Goal: Information Seeking & Learning: Learn about a topic

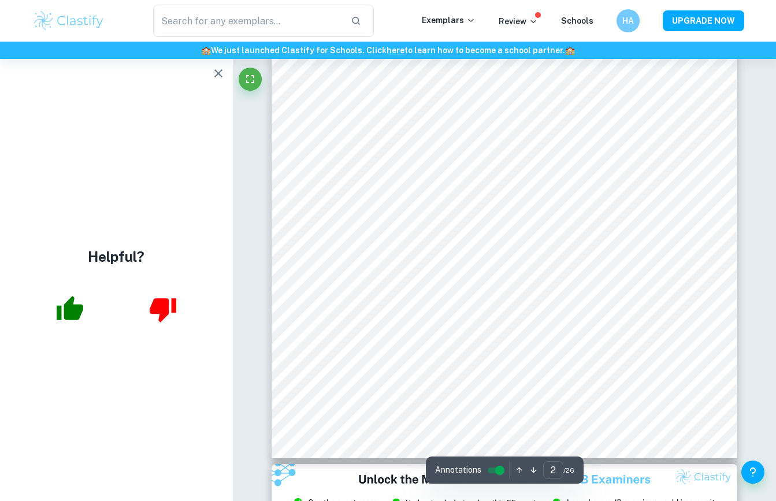
scroll to position [216, 0]
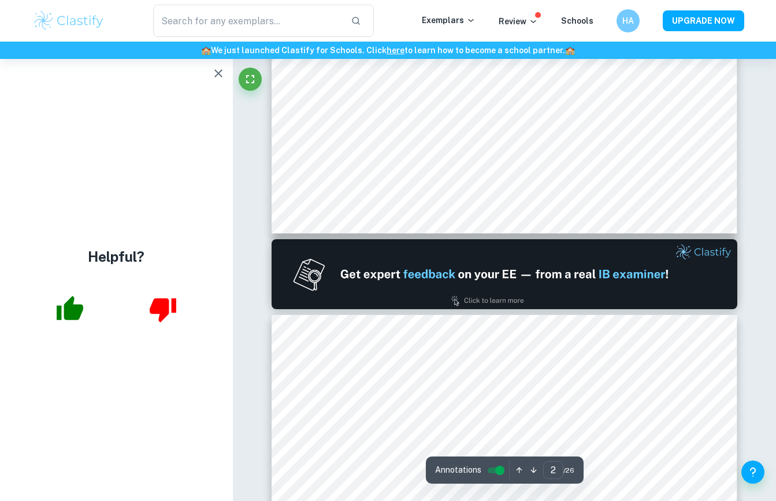
type input "1"
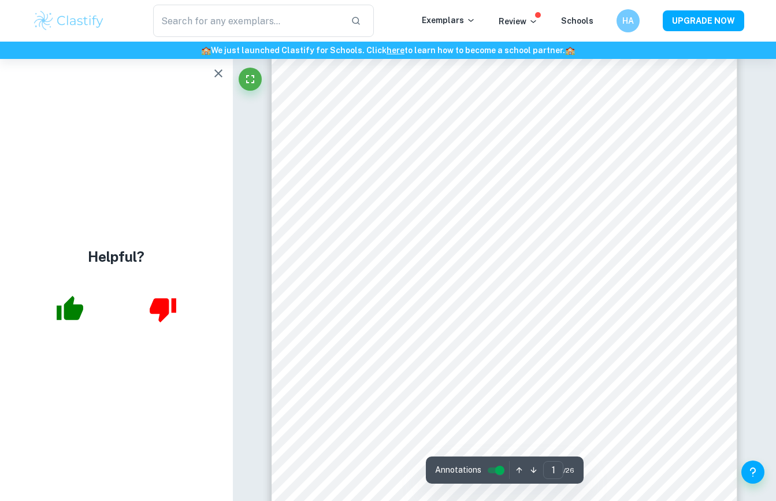
scroll to position [0, 0]
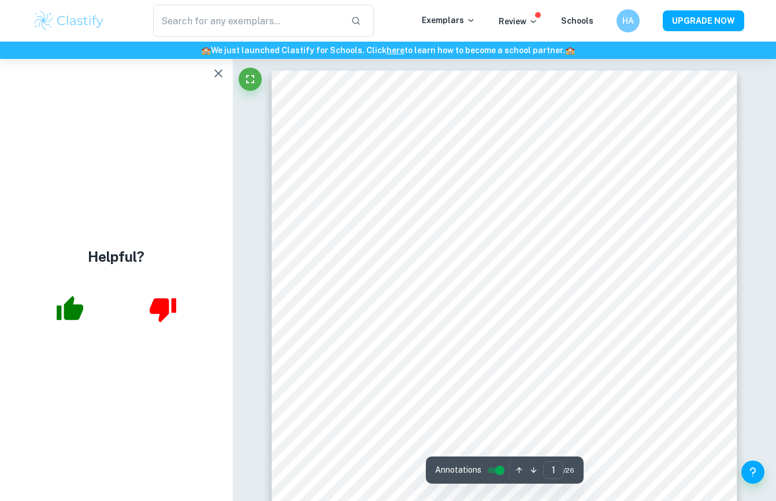
click at [221, 75] on icon "button" at bounding box center [219, 73] width 14 height 14
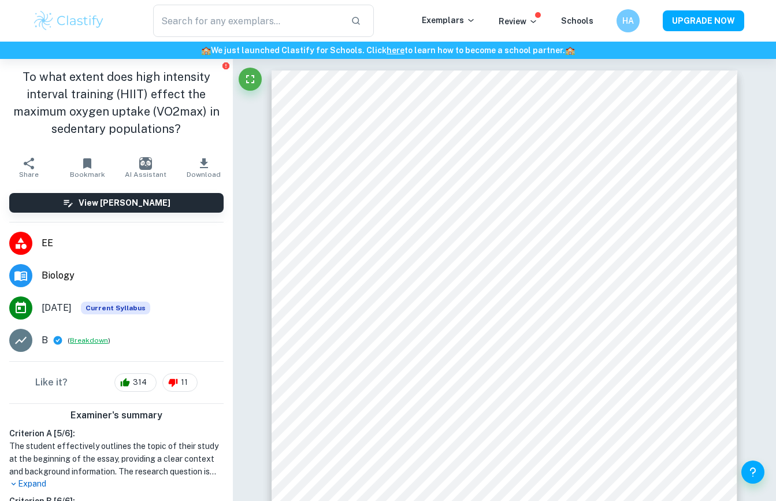
click at [87, 342] on button "Breakdown" at bounding box center [89, 340] width 38 height 10
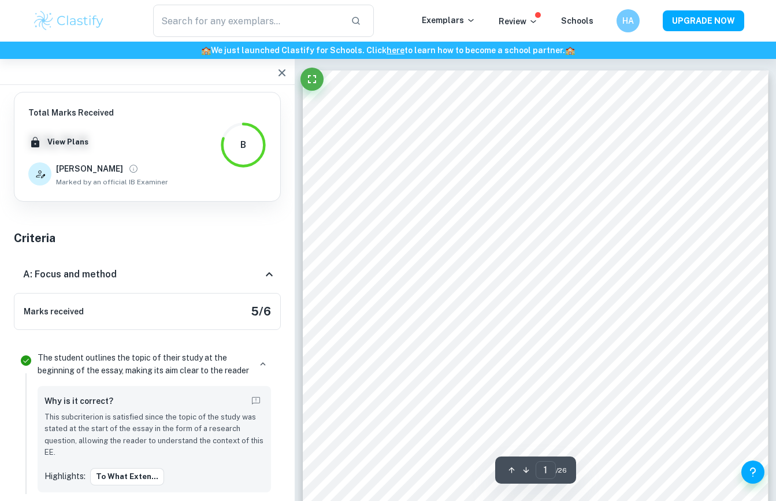
click at [268, 273] on icon at bounding box center [269, 275] width 14 height 14
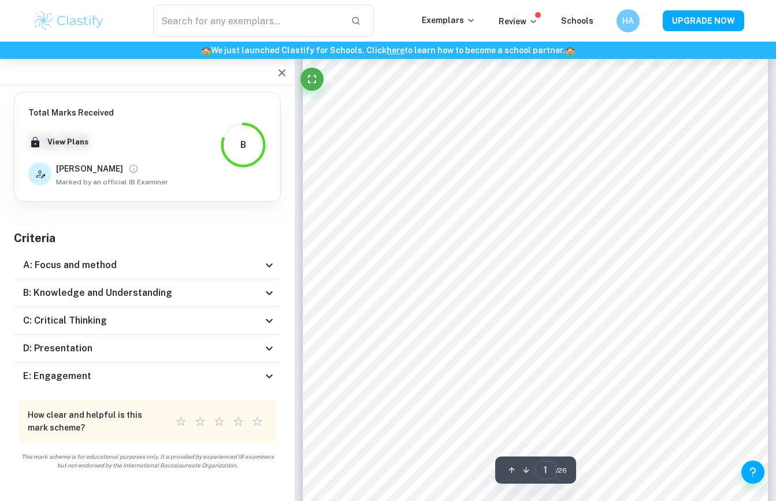
scroll to position [29, 0]
click at [274, 295] on icon at bounding box center [269, 293] width 14 height 14
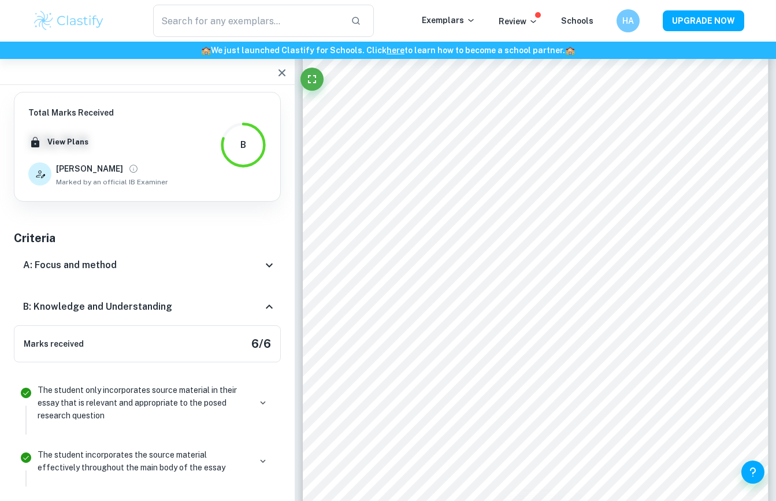
click at [272, 293] on div "B: Knowledge and Understanding" at bounding box center [147, 306] width 267 height 37
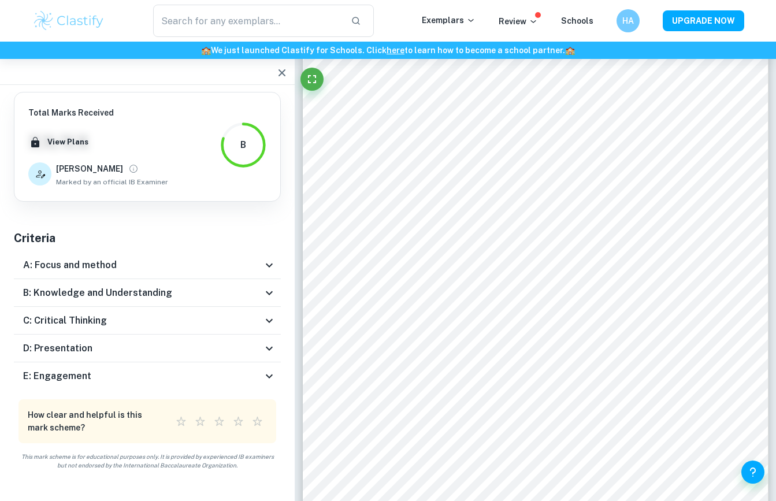
click at [273, 318] on icon at bounding box center [269, 321] width 14 height 14
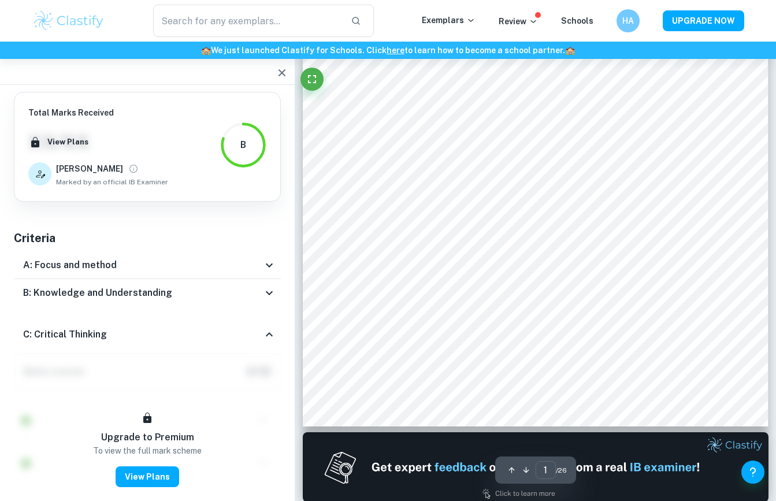
scroll to position [303, 0]
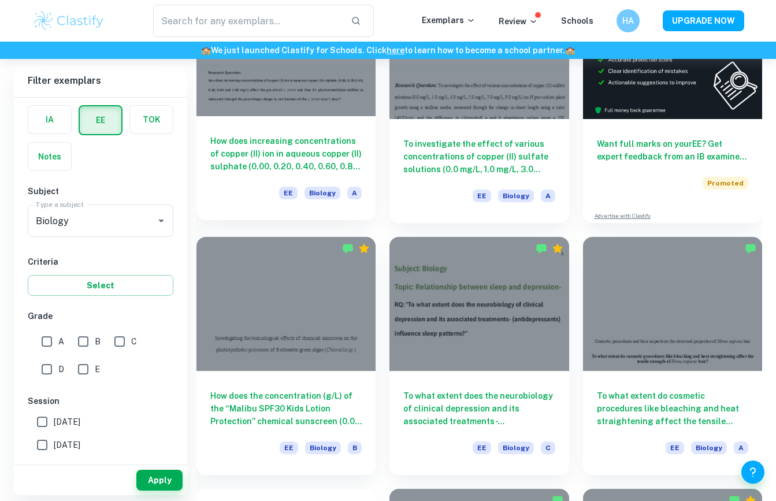
scroll to position [171, 0]
